Goal: Communication & Community: Answer question/provide support

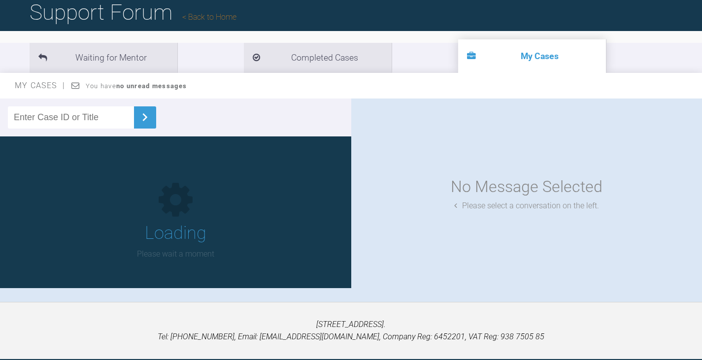
scroll to position [99, 0]
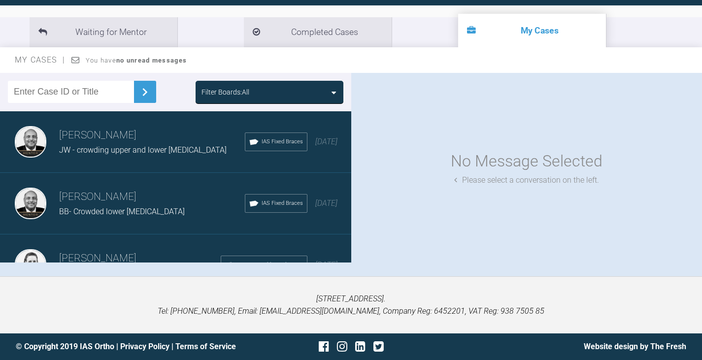
click at [323, 92] on div "Filter Boards: All" at bounding box center [269, 92] width 136 height 11
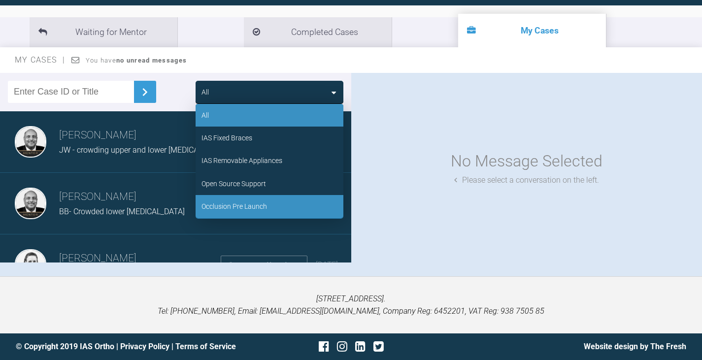
click at [255, 205] on div "Occlusion Pre Launch" at bounding box center [233, 206] width 65 height 11
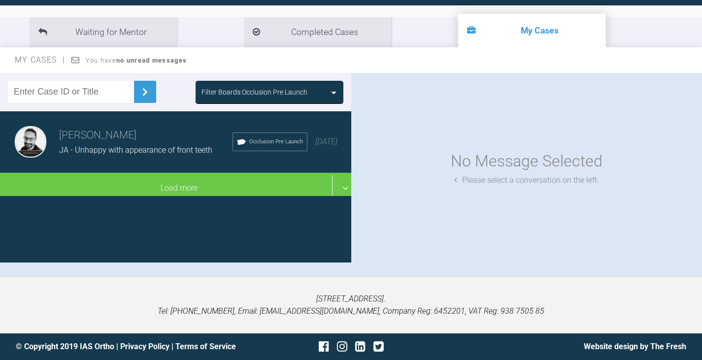
click at [174, 147] on span "JA - Unhappy with appearance of front teeth" at bounding box center [135, 149] width 153 height 9
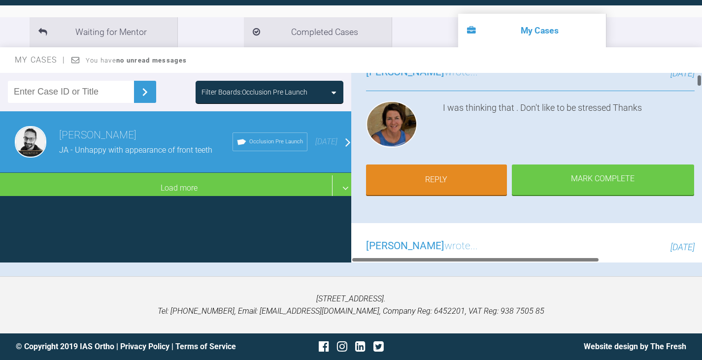
scroll to position [98, 0]
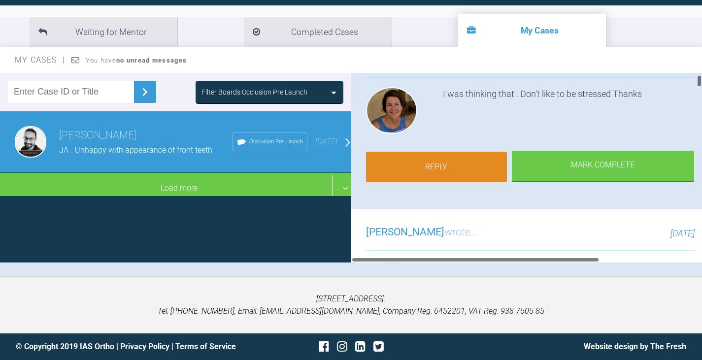
click at [440, 170] on link "Reply" at bounding box center [436, 167] width 141 height 31
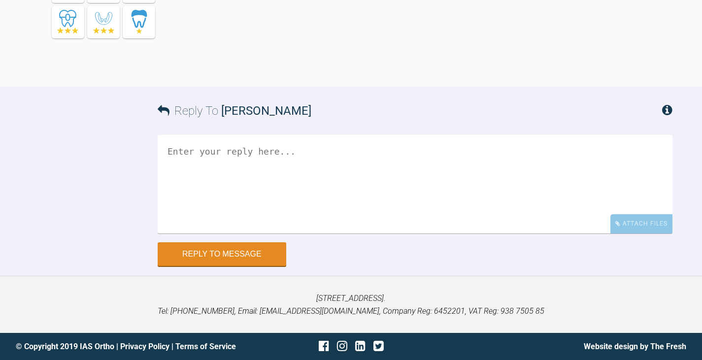
scroll to position [12441, 0]
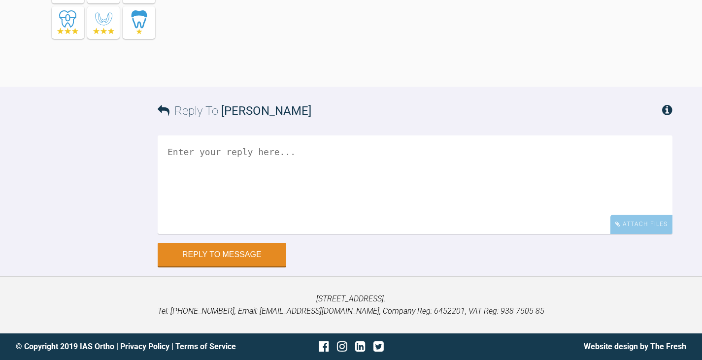
click at [185, 146] on textarea at bounding box center [415, 184] width 514 height 98
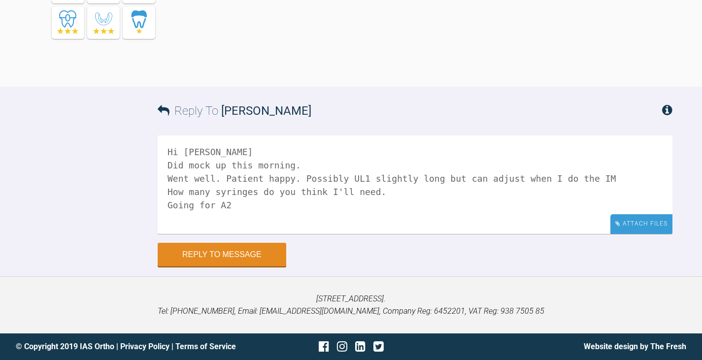
type textarea "Hi [PERSON_NAME] Did mock up this morning. Went well. Patient happy. Possibly U…"
click at [639, 228] on div "Attach Files" at bounding box center [641, 223] width 62 height 19
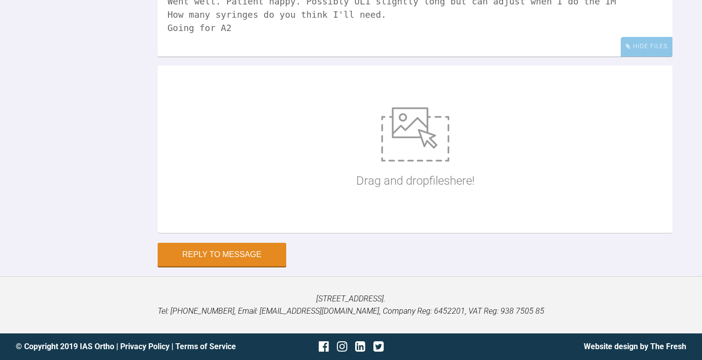
click at [411, 161] on img at bounding box center [415, 134] width 68 height 54
type input "C:\fakepath\J [PERSON_NAME] 003.JPG"
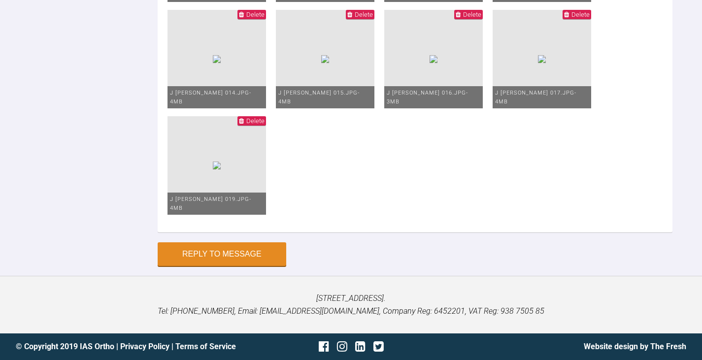
scroll to position [13081, 0]
type textarea "Hi Mahmoud Did mock up this morning. Went well. Patient happy. Possibly UL1 sli…"
click at [214, 267] on button "Reply to Message" at bounding box center [222, 255] width 128 height 24
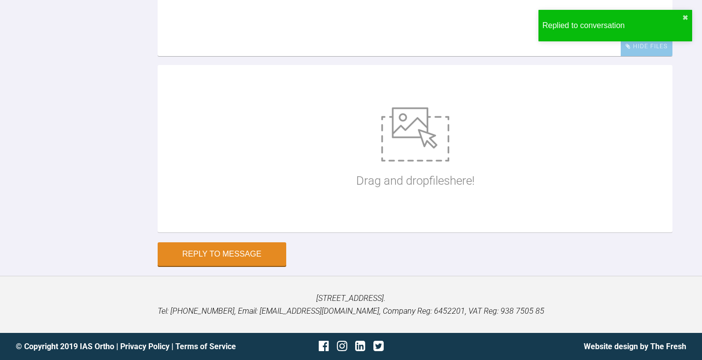
scroll to position [12680, 0]
